Goal: Browse casually

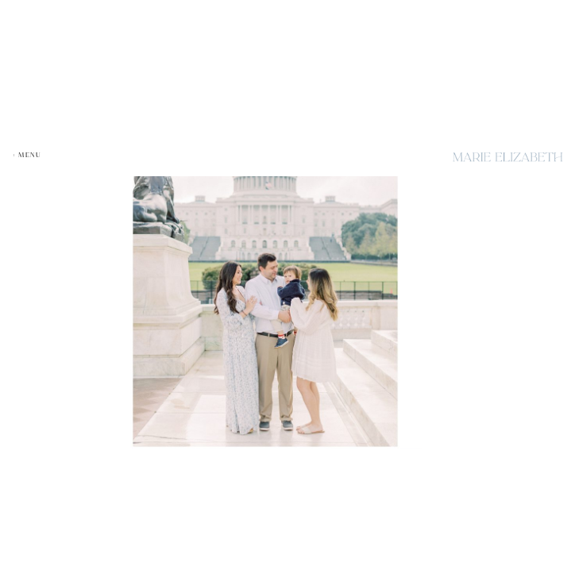
scroll to position [3080, 0]
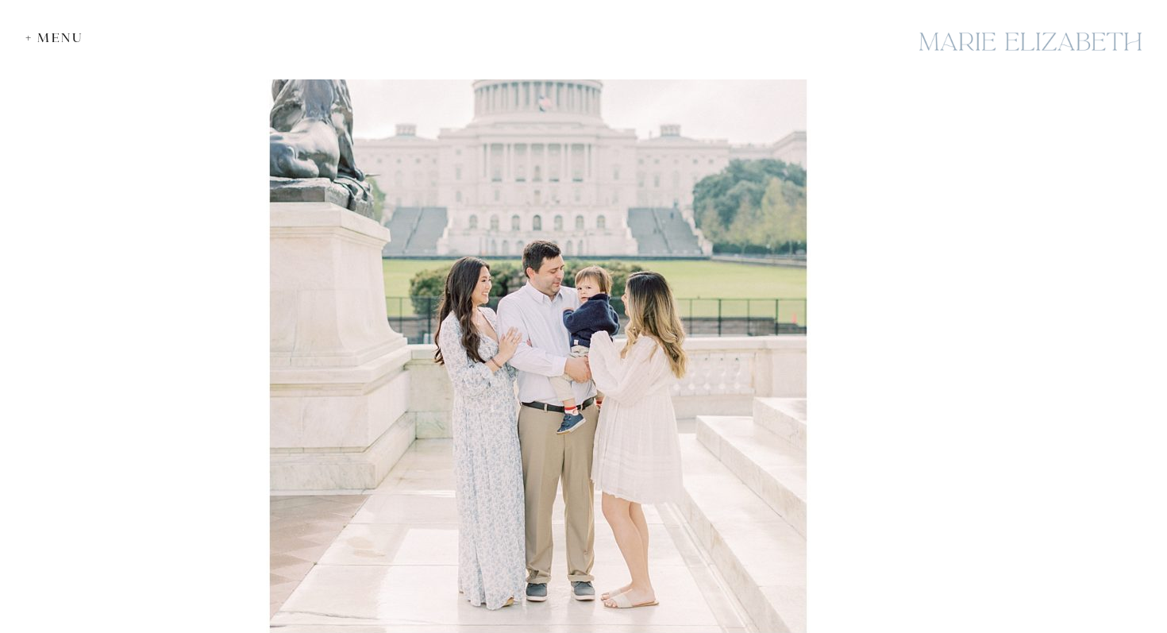
click at [592, 250] on img at bounding box center [538, 231] width 545 height 813
click at [1009, 32] on div at bounding box center [1030, 42] width 238 height 58
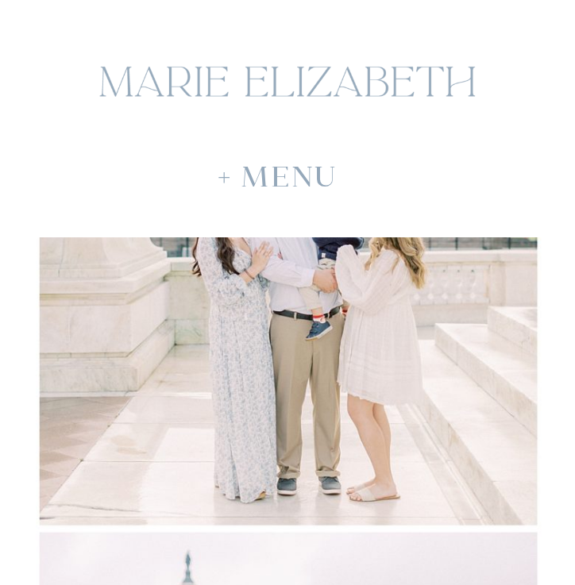
scroll to position [4576, 0]
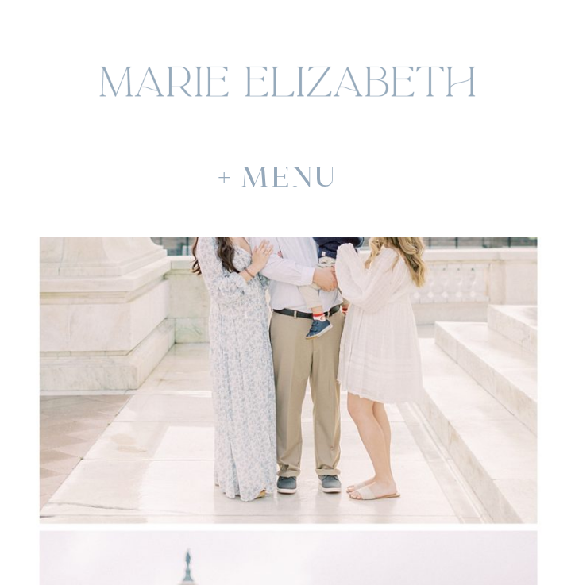
click at [266, 347] on img at bounding box center [288, 151] width 505 height 753
click at [268, 340] on img at bounding box center [288, 151] width 505 height 753
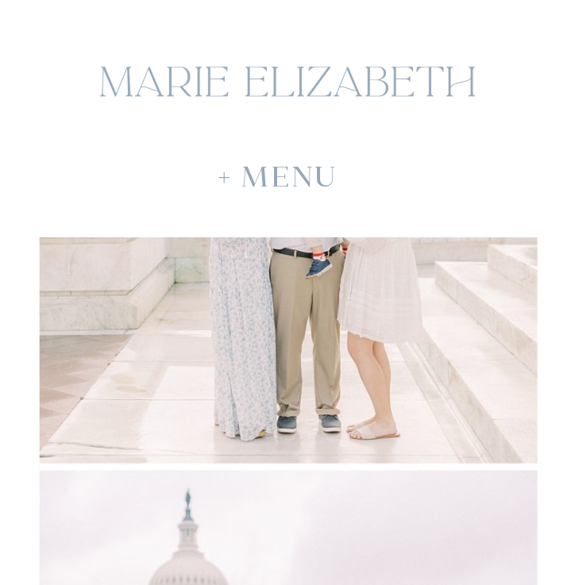
scroll to position [4638, 0]
click at [268, 340] on img at bounding box center [288, 89] width 505 height 753
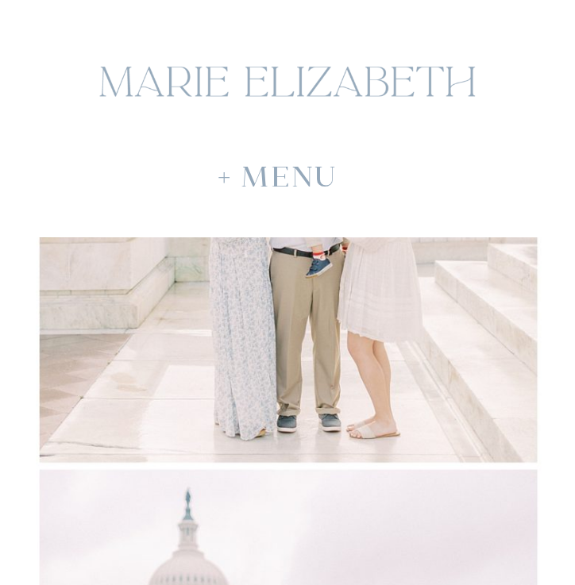
click at [268, 340] on img at bounding box center [288, 89] width 505 height 753
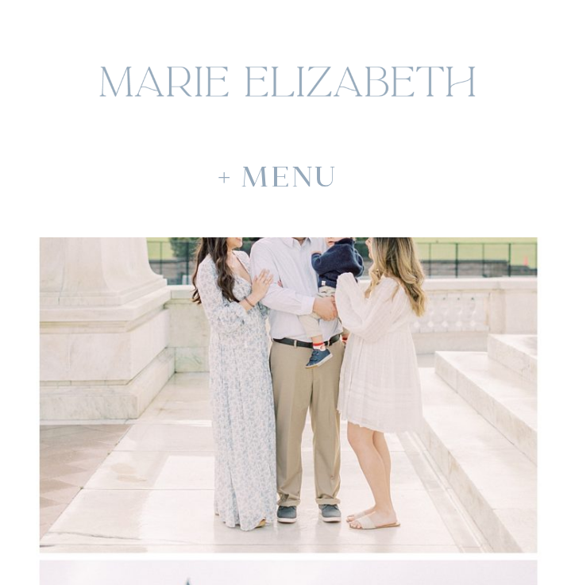
scroll to position [4549, 0]
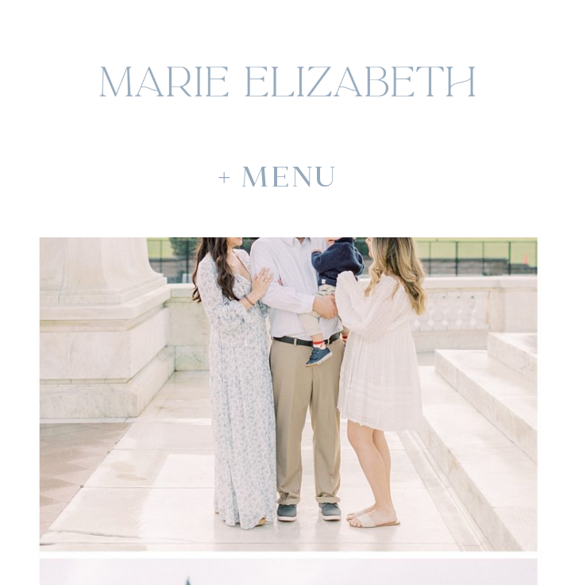
click at [210, 321] on img at bounding box center [288, 178] width 505 height 753
click at [228, 324] on img at bounding box center [288, 178] width 505 height 753
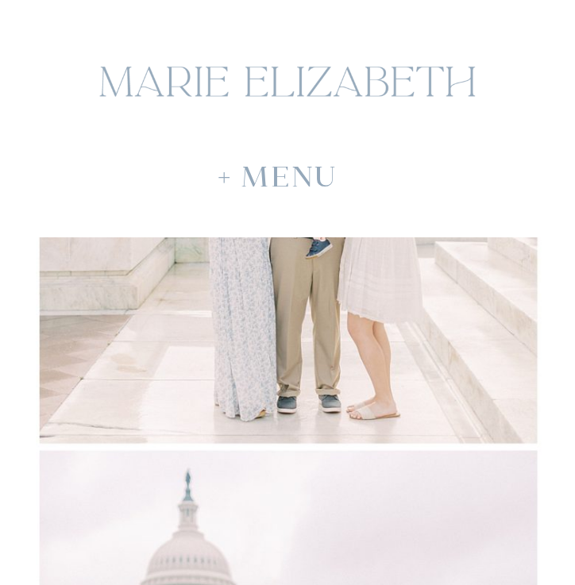
scroll to position [4660, 0]
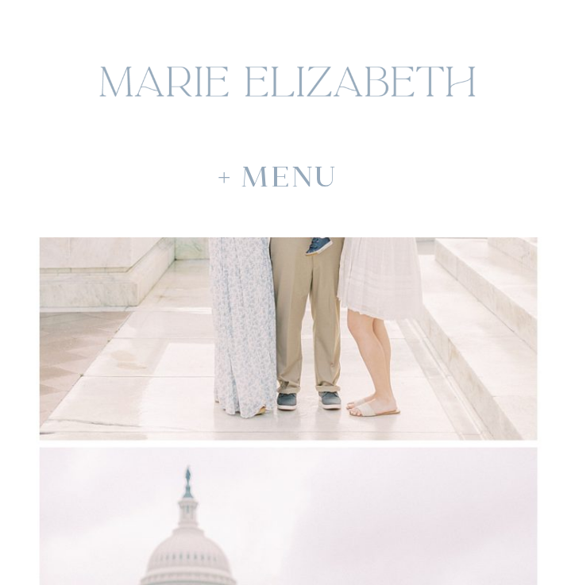
click at [266, 314] on img at bounding box center [288, 67] width 505 height 753
drag, startPoint x: 274, startPoint y: 313, endPoint x: 297, endPoint y: 5, distance: 308.9
